Goal: Navigation & Orientation: Understand site structure

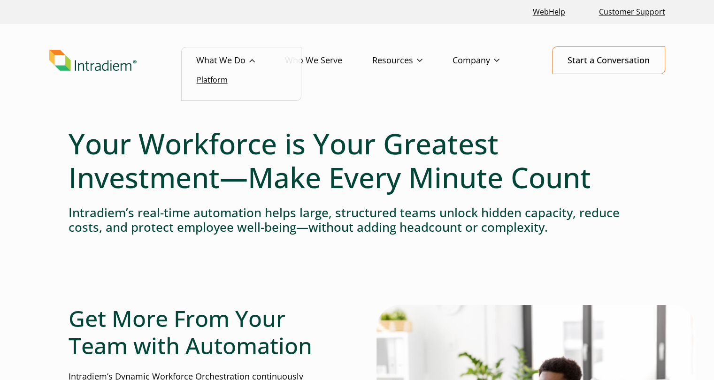
click at [217, 79] on link "Platform" at bounding box center [212, 80] width 31 height 10
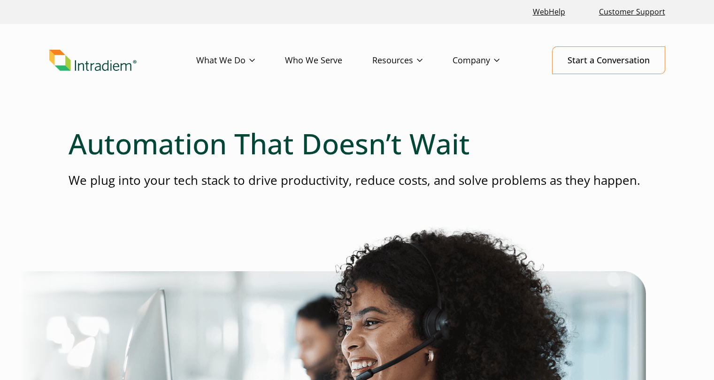
click at [219, 187] on p "We plug into your tech stack to drive productivity, reduce costs, and solve pro…" at bounding box center [357, 180] width 577 height 17
click at [325, 62] on link "Who We Serve" at bounding box center [328, 60] width 87 height 27
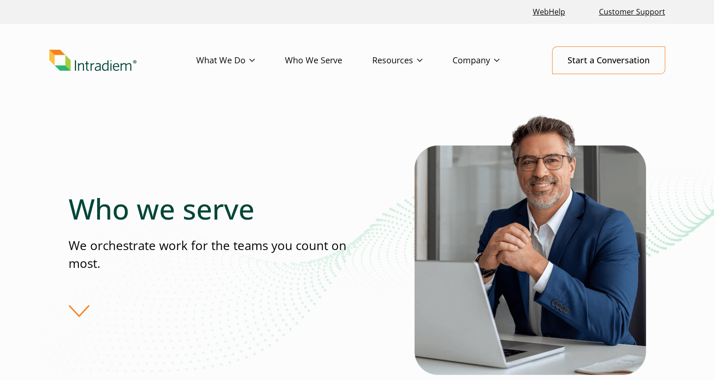
click at [201, 316] on div "Who we serve We orchestrate work for the teams you count on most." at bounding box center [242, 254] width 346 height 125
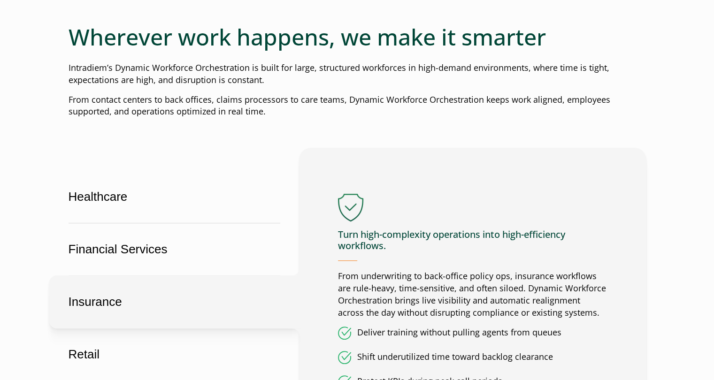
scroll to position [432, 0]
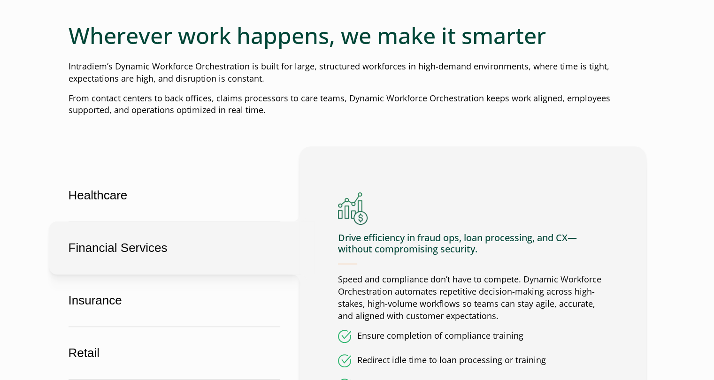
click at [147, 256] on button "Financial Services" at bounding box center [174, 248] width 250 height 53
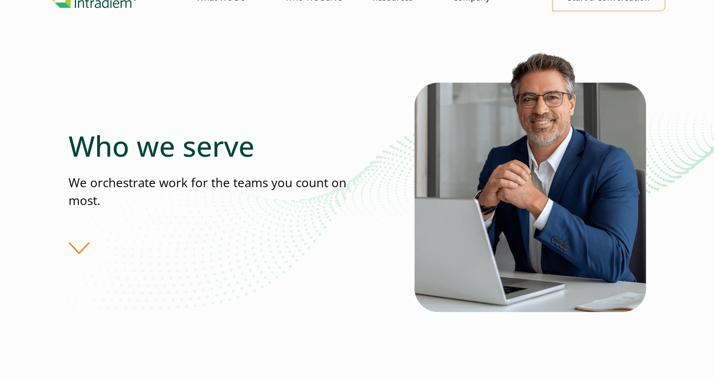
scroll to position [0, 0]
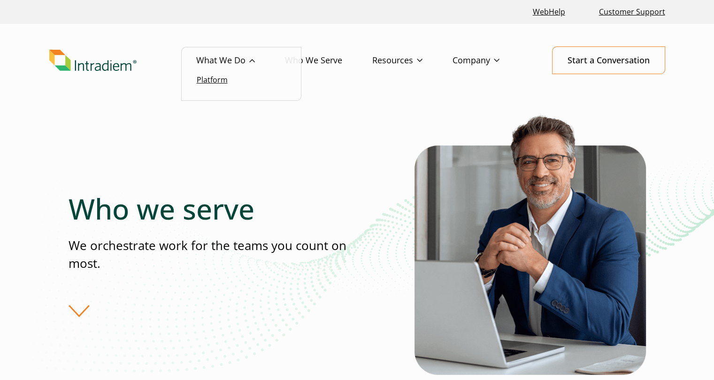
click at [222, 79] on link "Platform" at bounding box center [212, 80] width 31 height 10
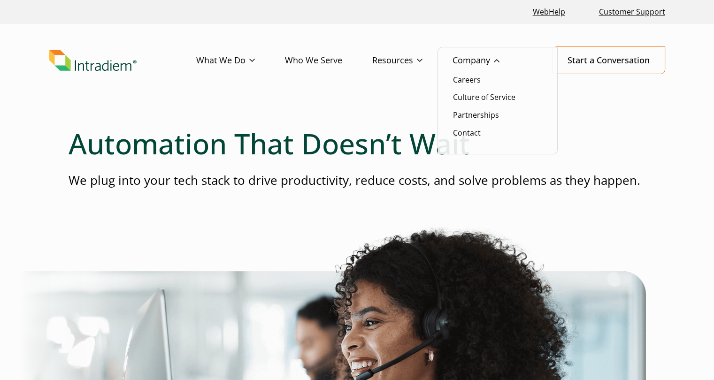
click at [466, 62] on link "Company" at bounding box center [491, 60] width 77 height 27
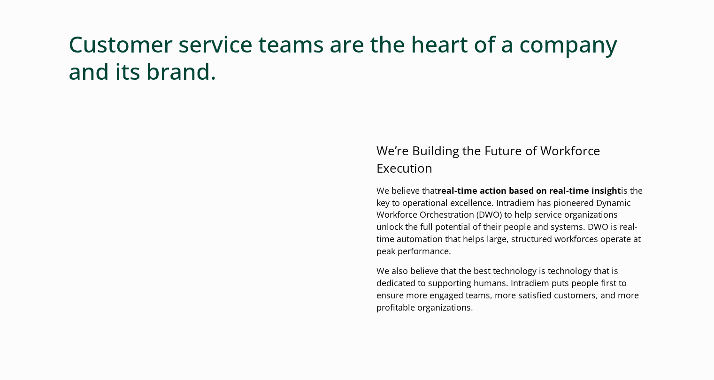
scroll to position [451, 0]
